Goal: Information Seeking & Learning: Learn about a topic

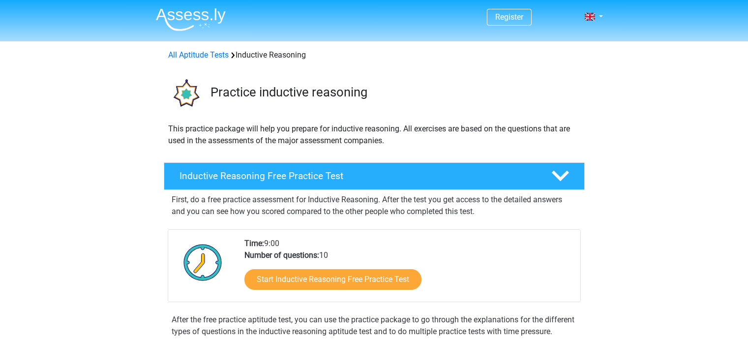
scroll to position [116, 0]
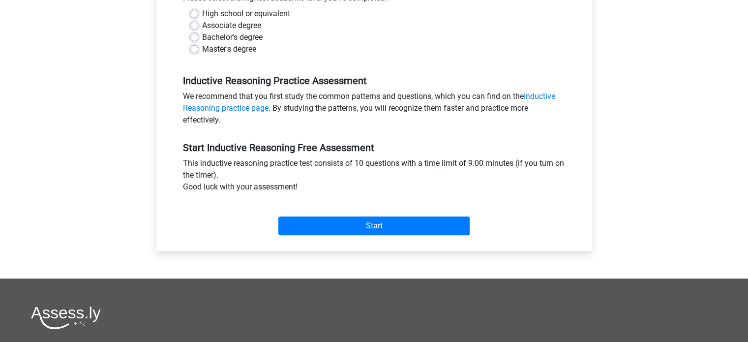
scroll to position [242, 0]
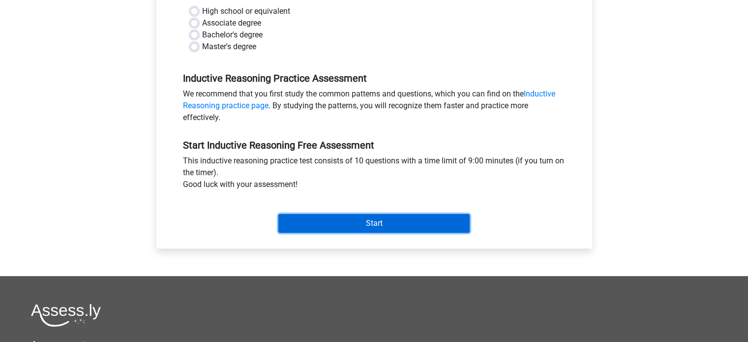
click at [331, 229] on input "Start" at bounding box center [374, 223] width 191 height 19
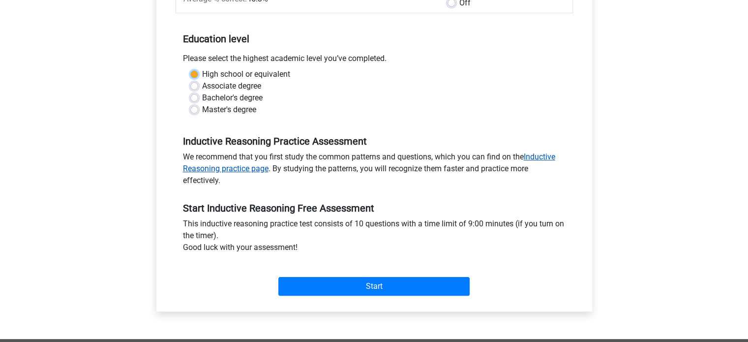
scroll to position [177, 0]
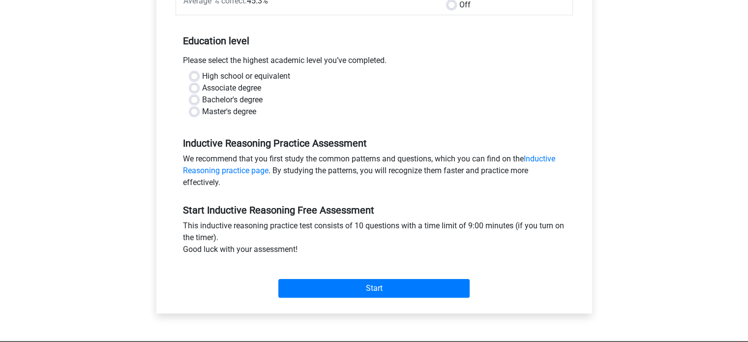
click at [200, 91] on div "Associate degree" at bounding box center [374, 88] width 368 height 12
click at [202, 73] on label "High school or equivalent" at bounding box center [246, 76] width 88 height 12
click at [194, 73] on input "High school or equivalent" at bounding box center [194, 75] width 8 height 10
radio input "true"
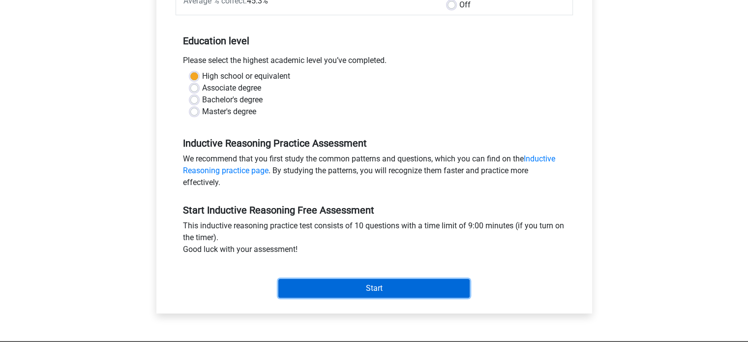
click at [337, 287] on input "Start" at bounding box center [374, 288] width 191 height 19
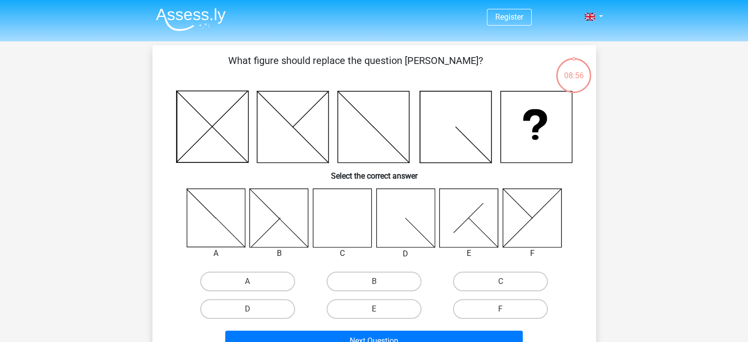
click at [502, 284] on input "C" at bounding box center [504, 284] width 6 height 6
radio input "true"
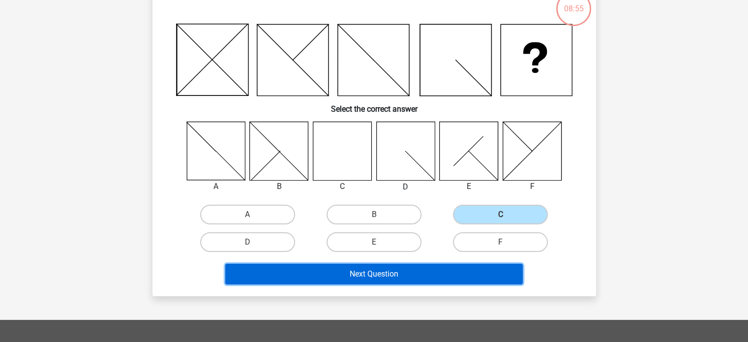
click at [397, 272] on button "Next Question" at bounding box center [374, 274] width 298 height 21
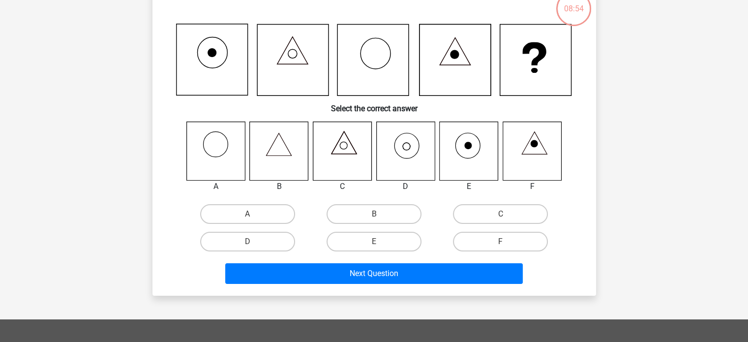
scroll to position [45, 0]
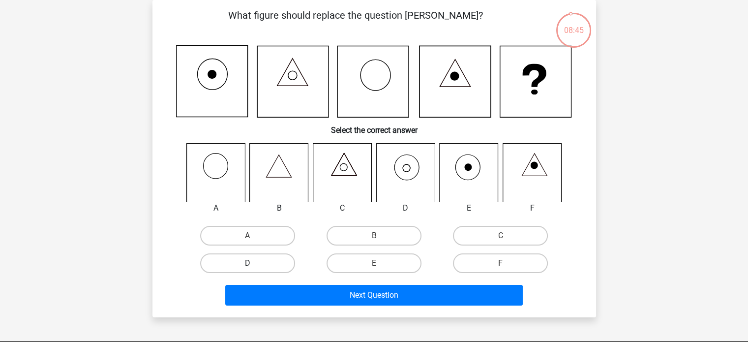
click at [269, 265] on label "D" at bounding box center [247, 263] width 95 height 20
click at [254, 265] on input "D" at bounding box center [251, 266] width 6 height 6
radio input "true"
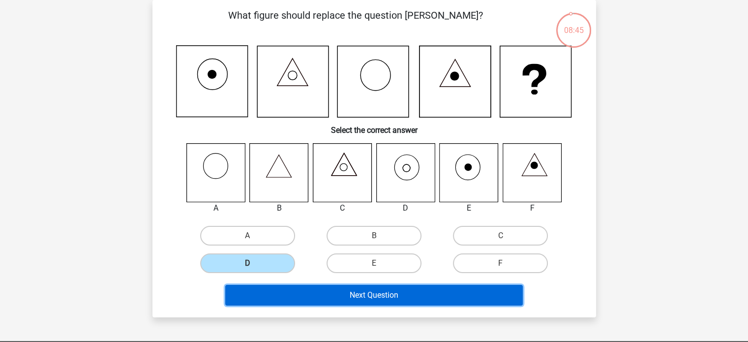
click at [317, 297] on button "Next Question" at bounding box center [374, 295] width 298 height 21
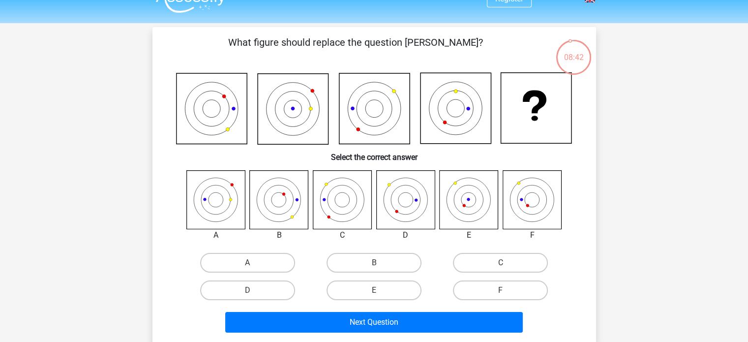
scroll to position [16, 0]
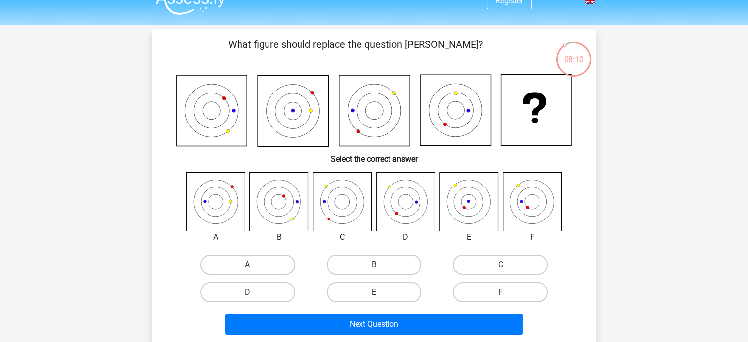
click at [356, 293] on label "E" at bounding box center [374, 292] width 95 height 20
click at [374, 293] on input "E" at bounding box center [377, 295] width 6 height 6
radio input "true"
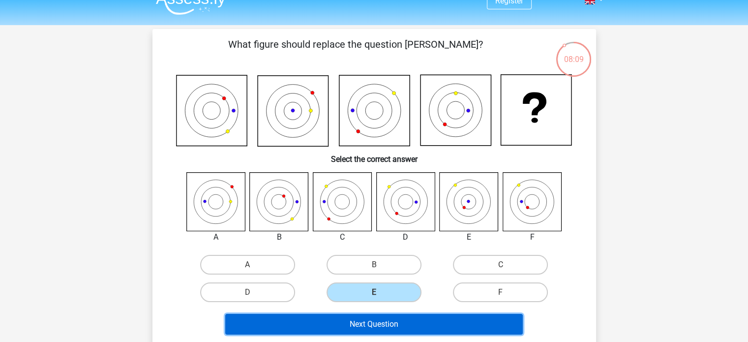
click at [357, 320] on button "Next Question" at bounding box center [374, 324] width 298 height 21
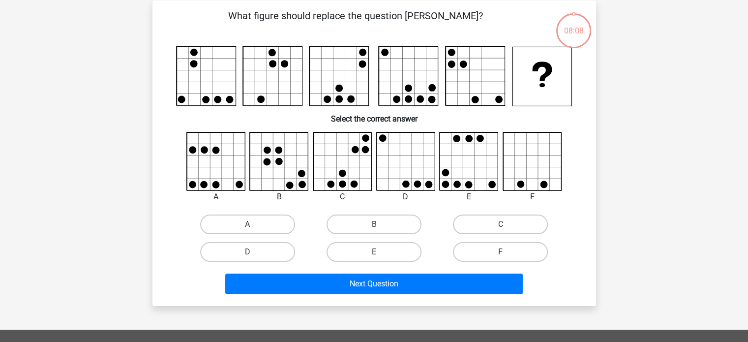
scroll to position [45, 0]
